Goal: Task Accomplishment & Management: Use online tool/utility

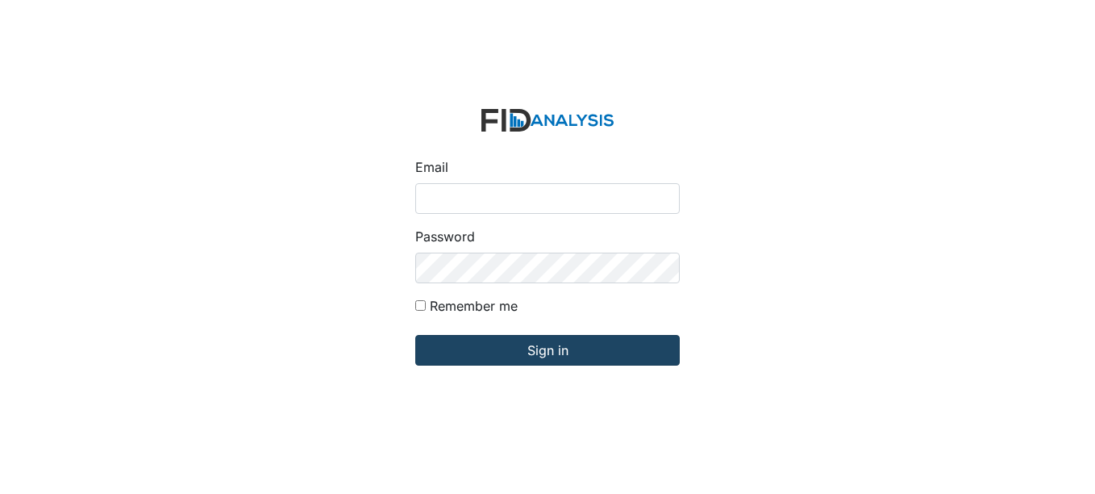
type input "[EMAIL_ADDRESS][DOMAIN_NAME]"
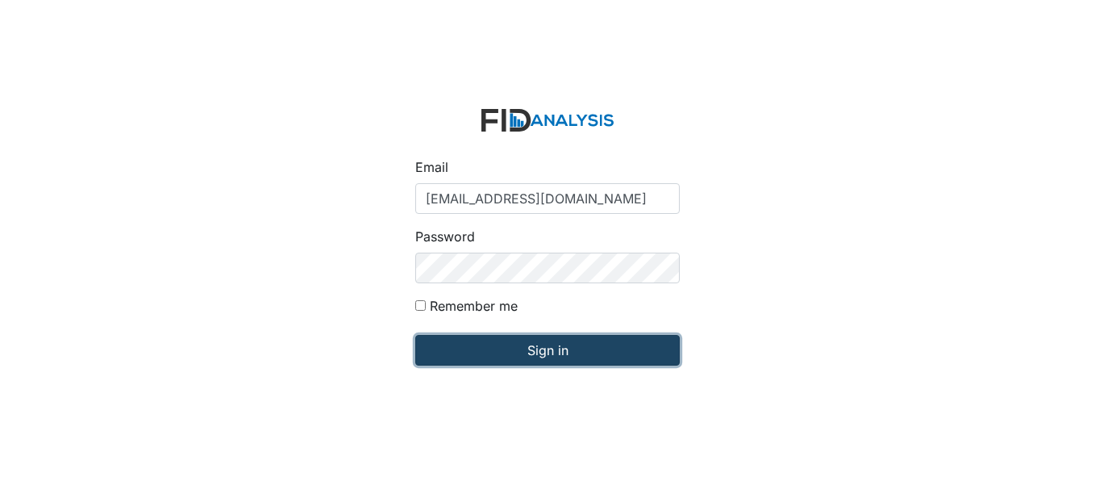
click at [559, 354] on input "Sign in" at bounding box center [547, 350] width 264 height 31
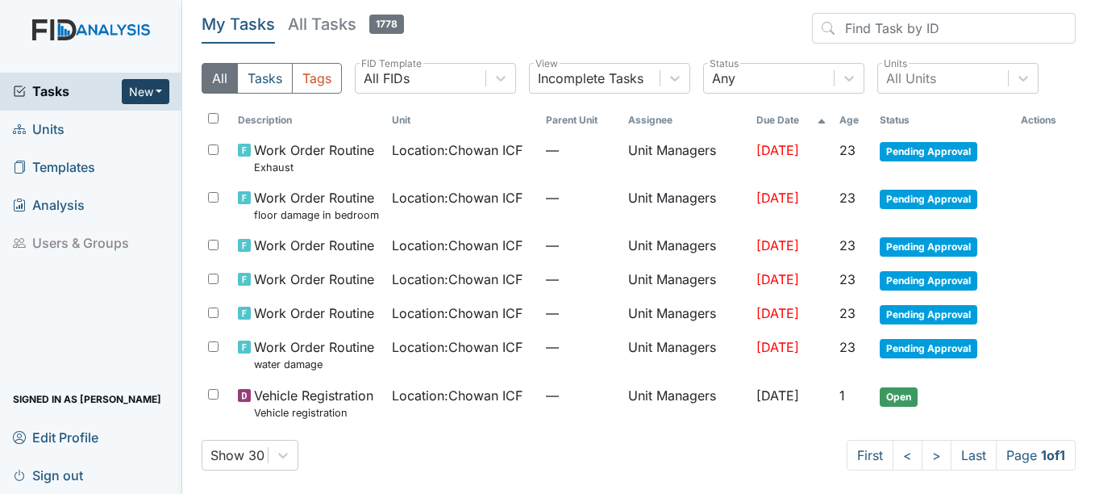
click at [143, 94] on button "New" at bounding box center [146, 91] width 48 height 25
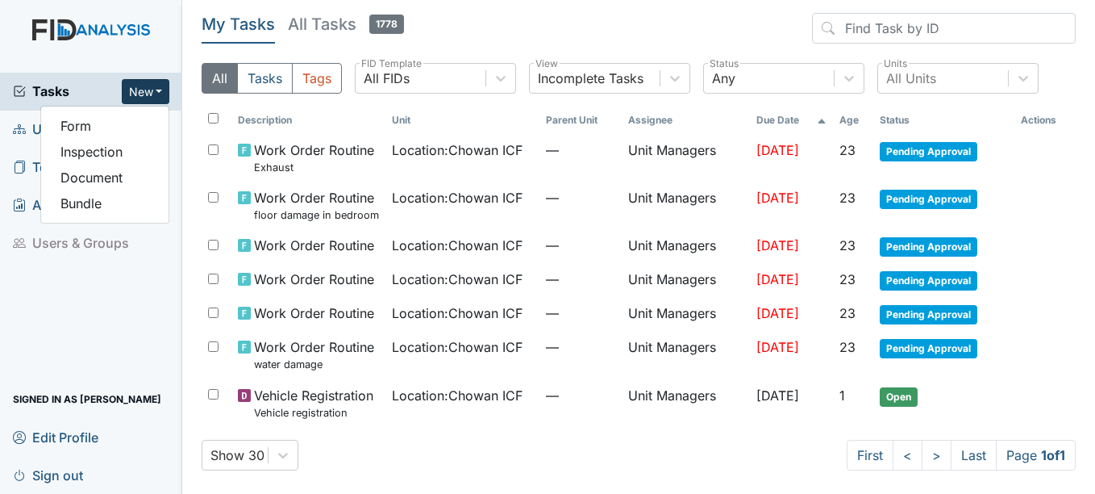
click at [291, 44] on header "My Tasks All Tasks 1778" at bounding box center [639, 31] width 874 height 37
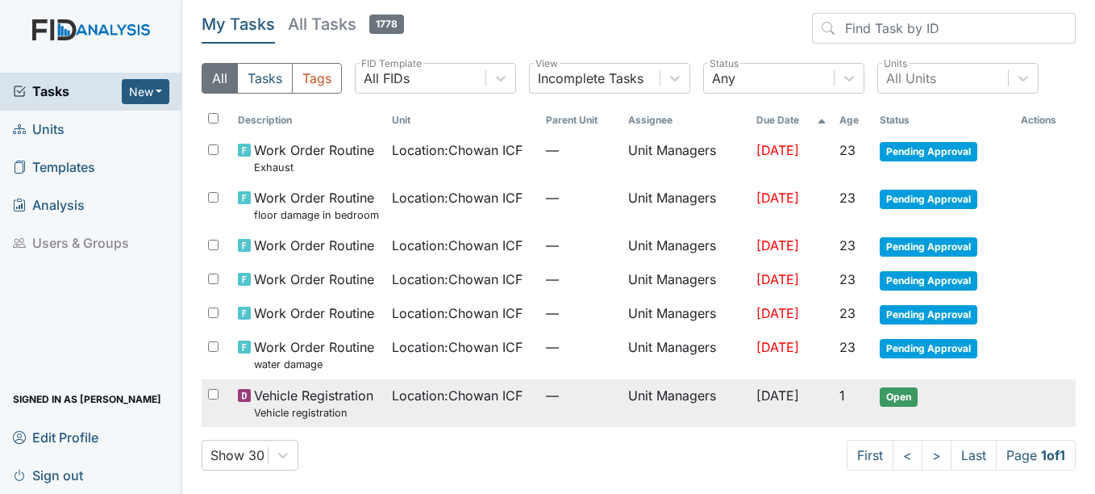
drag, startPoint x: 327, startPoint y: 404, endPoint x: 327, endPoint y: 396, distance: 8.1
click at [327, 396] on span "Vehicle Registration Vehicle registration" at bounding box center [313, 402] width 119 height 35
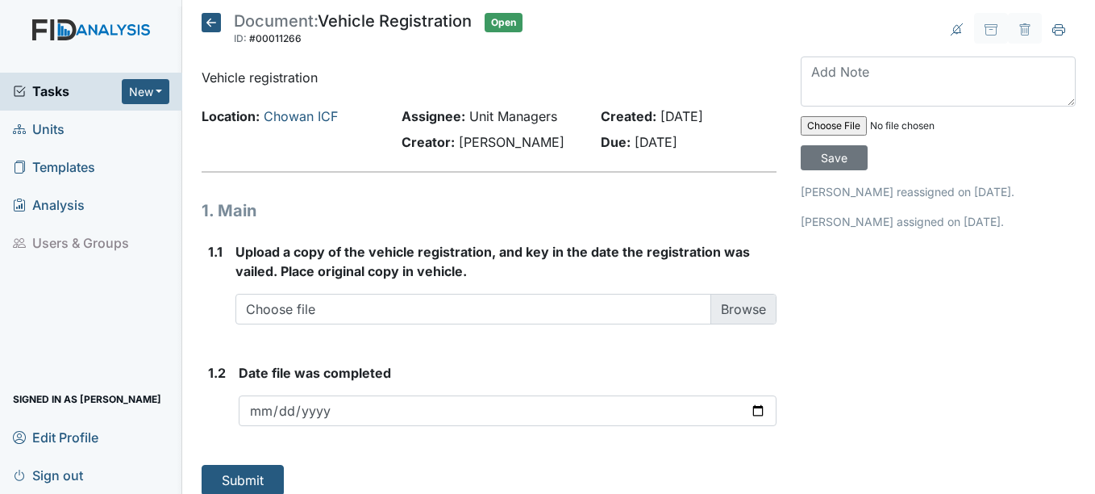
click at [207, 19] on icon at bounding box center [211, 22] width 19 height 19
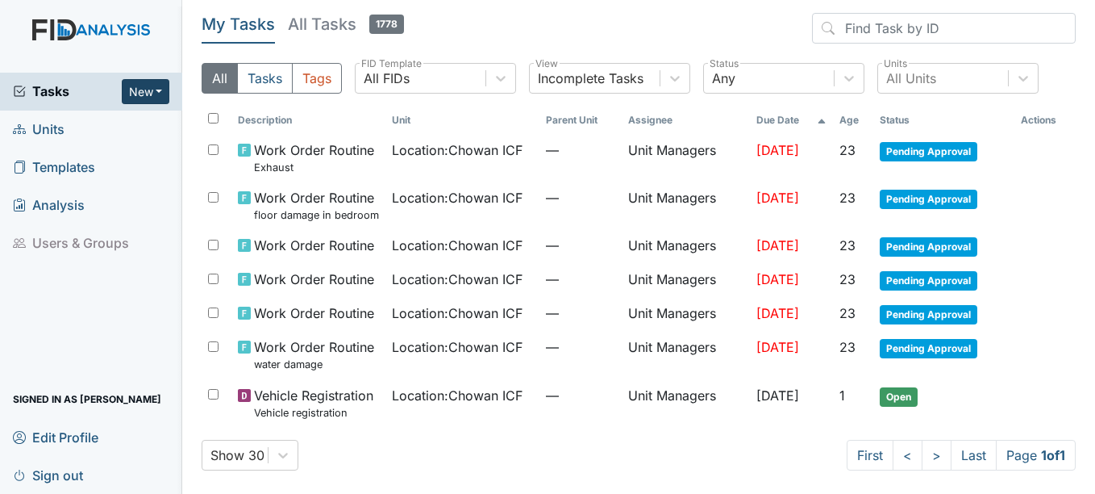
click at [160, 98] on button "New" at bounding box center [146, 91] width 48 height 25
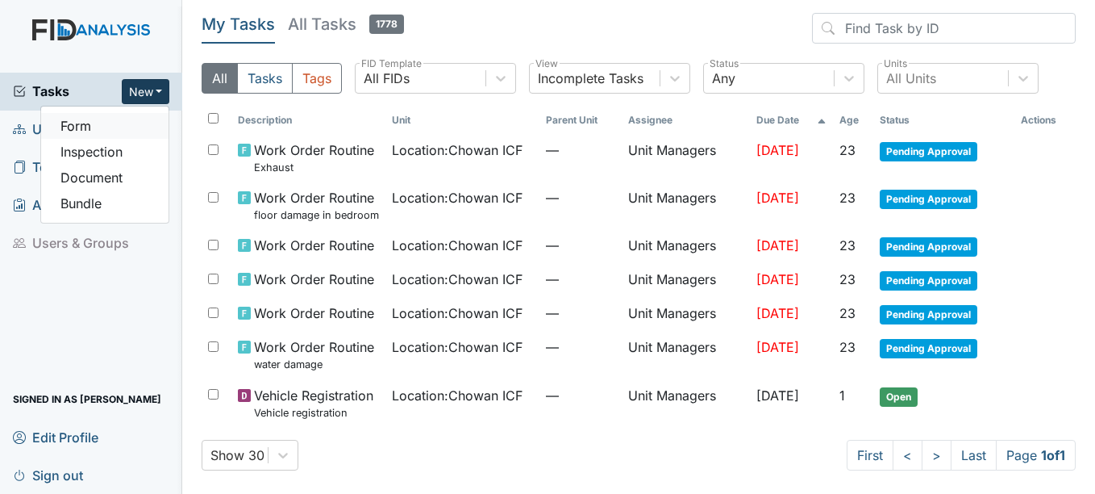
click at [143, 132] on link "Form" at bounding box center [104, 126] width 127 height 26
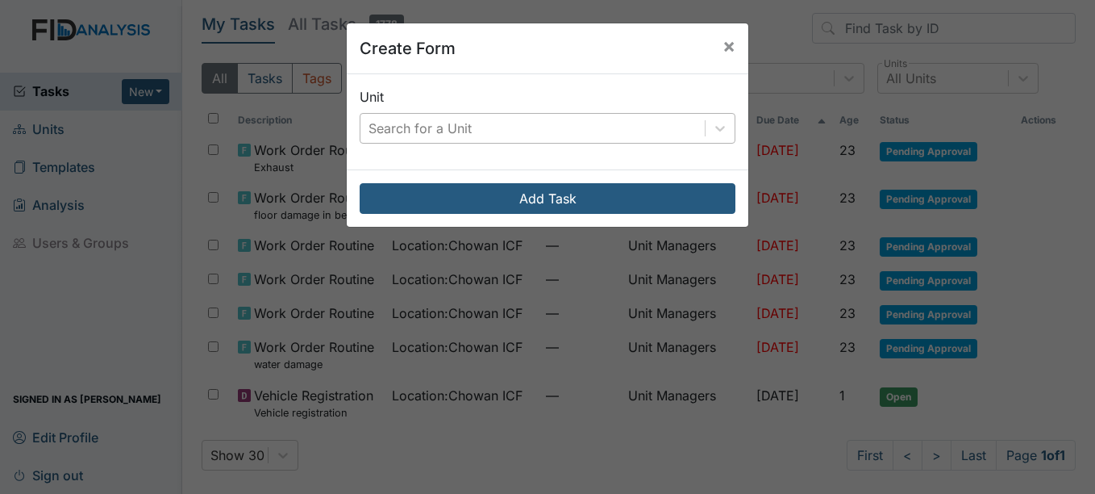
click at [680, 135] on div "Search for a Unit" at bounding box center [532, 128] width 344 height 29
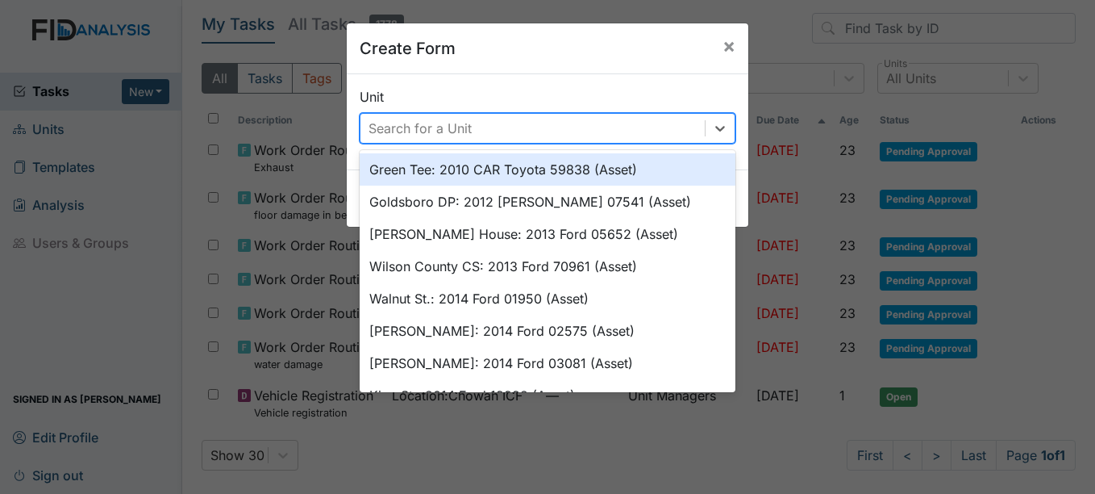
type input "x"
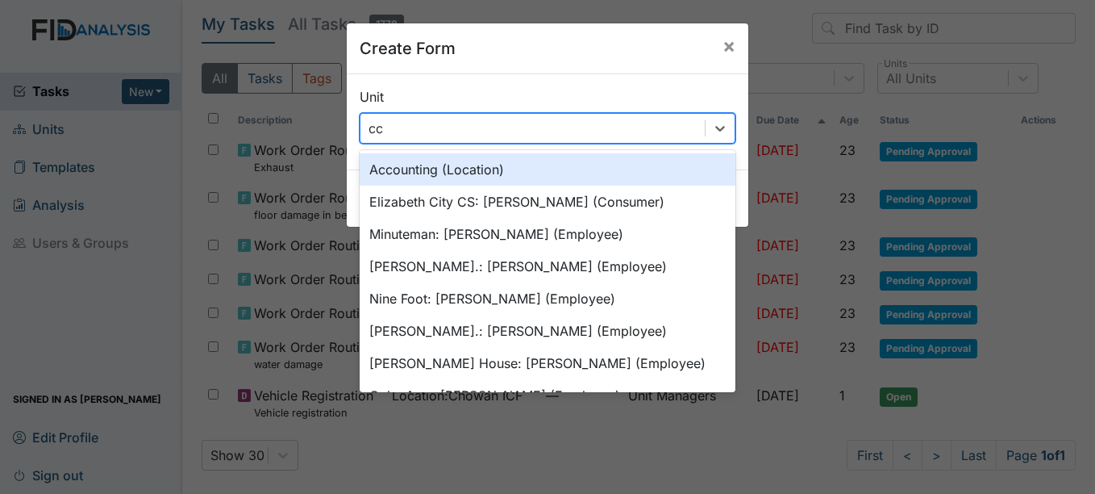
type input "c"
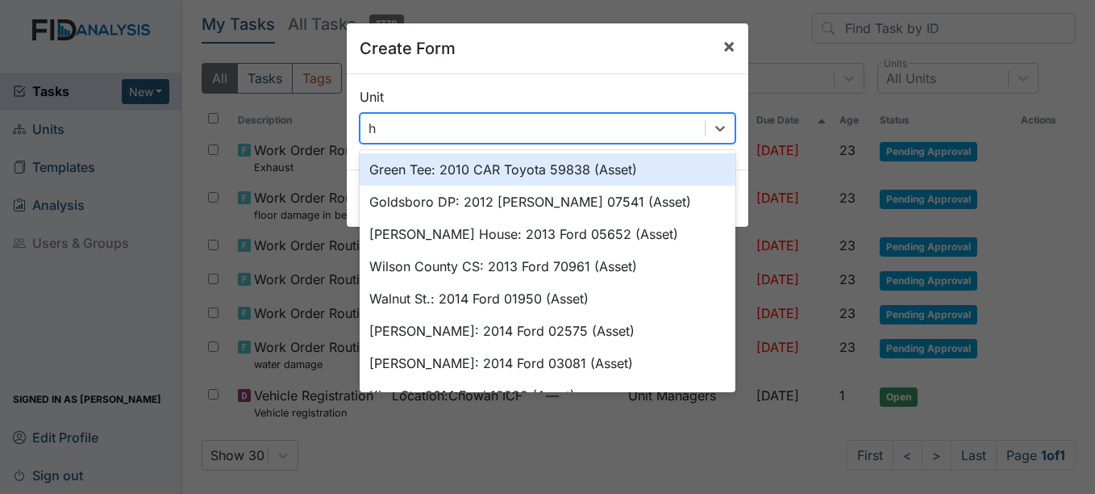
type input "h"
click at [736, 51] on button "×" at bounding box center [729, 45] width 39 height 45
